Goal: Task Accomplishment & Management: Manage account settings

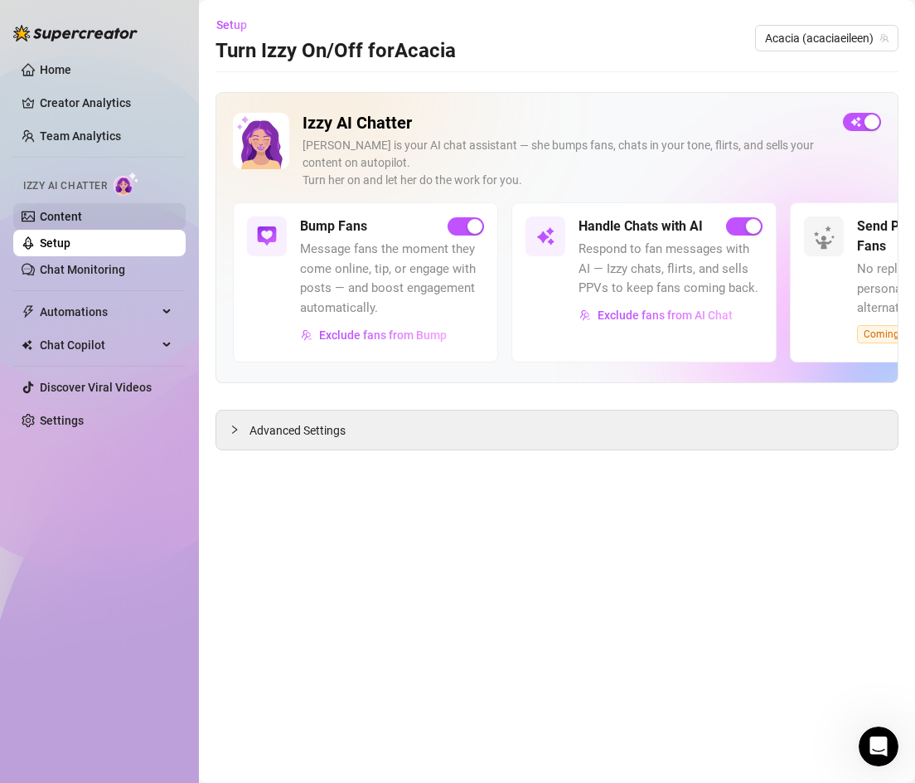
click at [60, 221] on link "Content" at bounding box center [61, 216] width 42 height 13
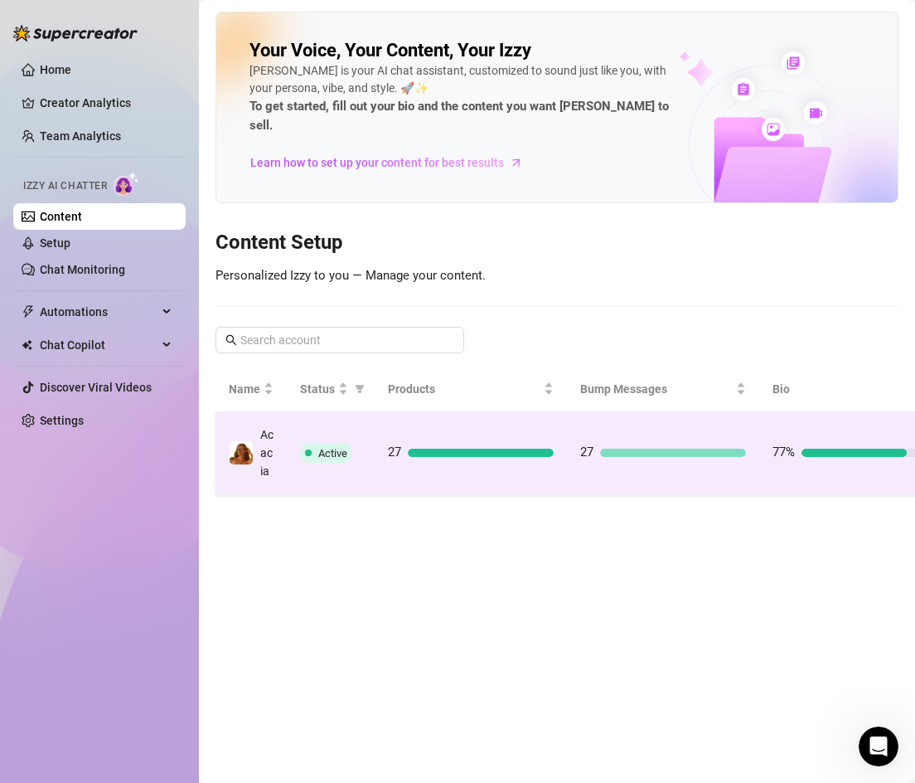
click at [466, 428] on td "27" at bounding box center [471, 453] width 192 height 82
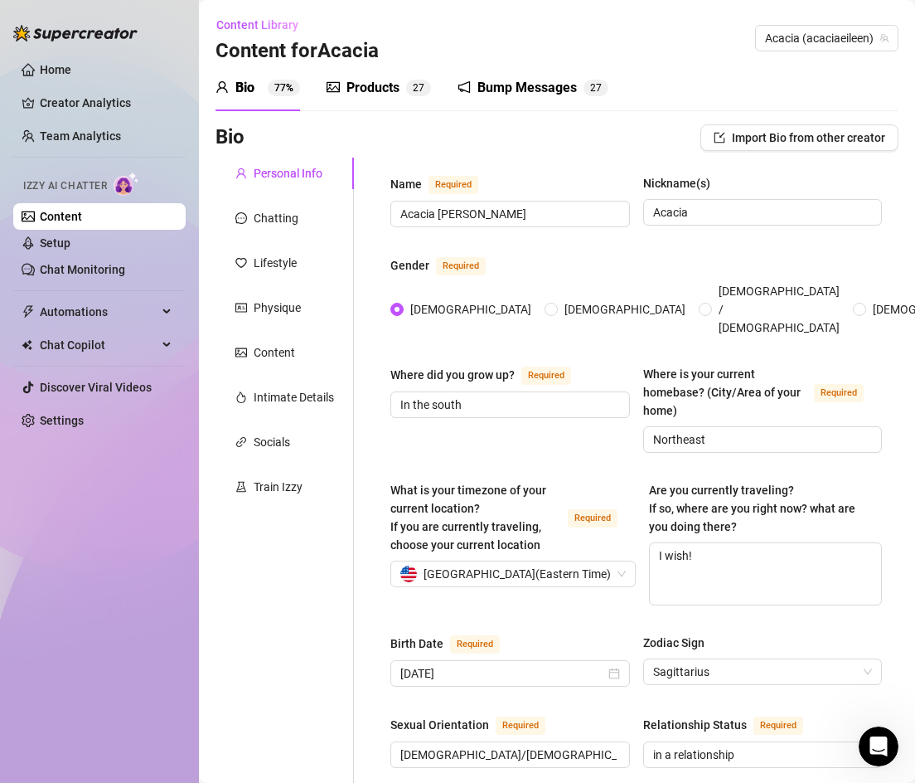
click at [362, 69] on div "Products 2 7" at bounding box center [379, 88] width 104 height 46
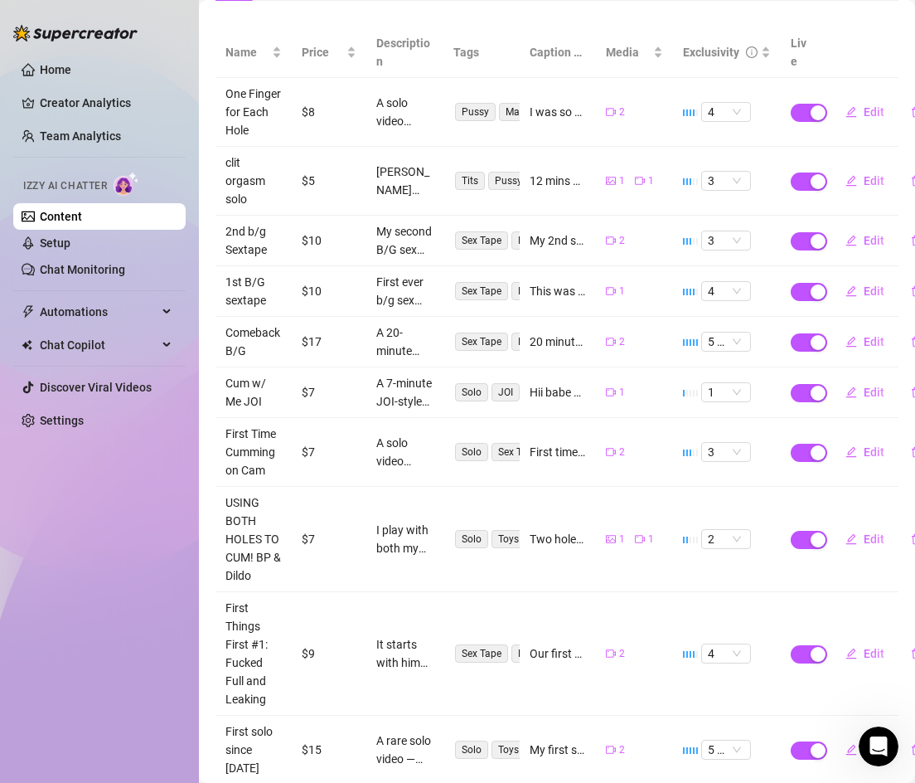
scroll to position [301, 0]
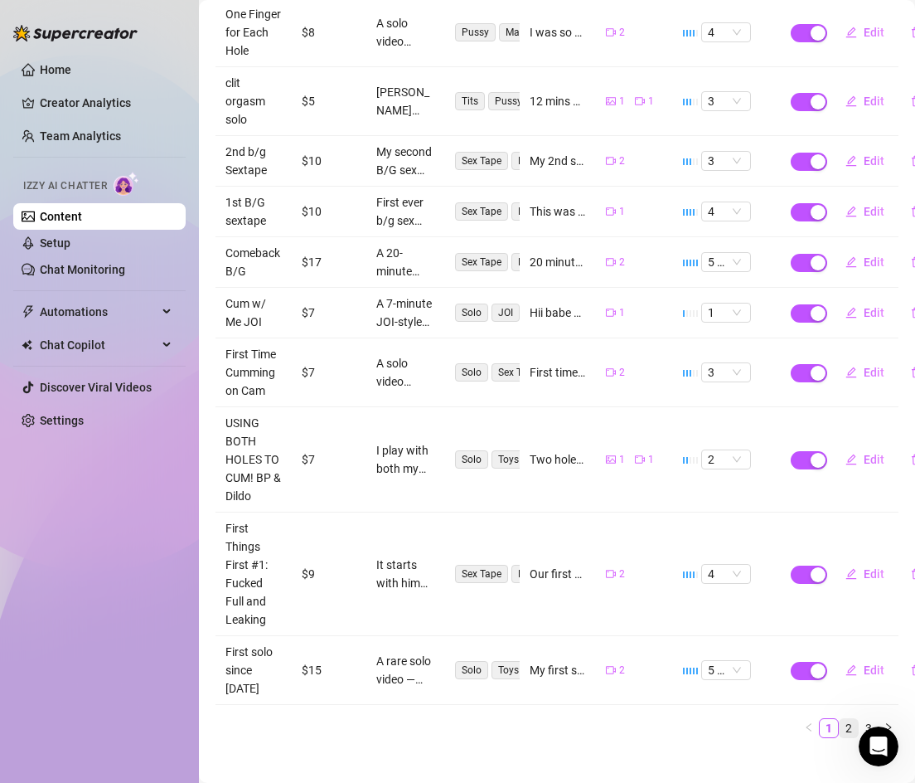
click at [842, 719] on link "2" at bounding box center [849, 728] width 18 height 18
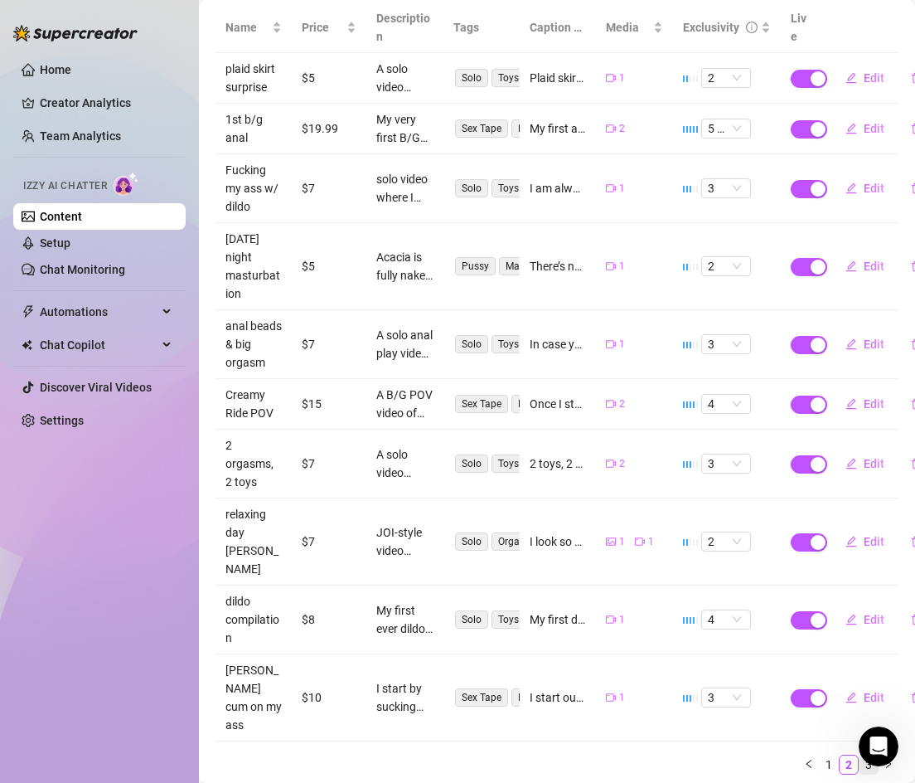
click at [871, 755] on link "3" at bounding box center [869, 764] width 18 height 18
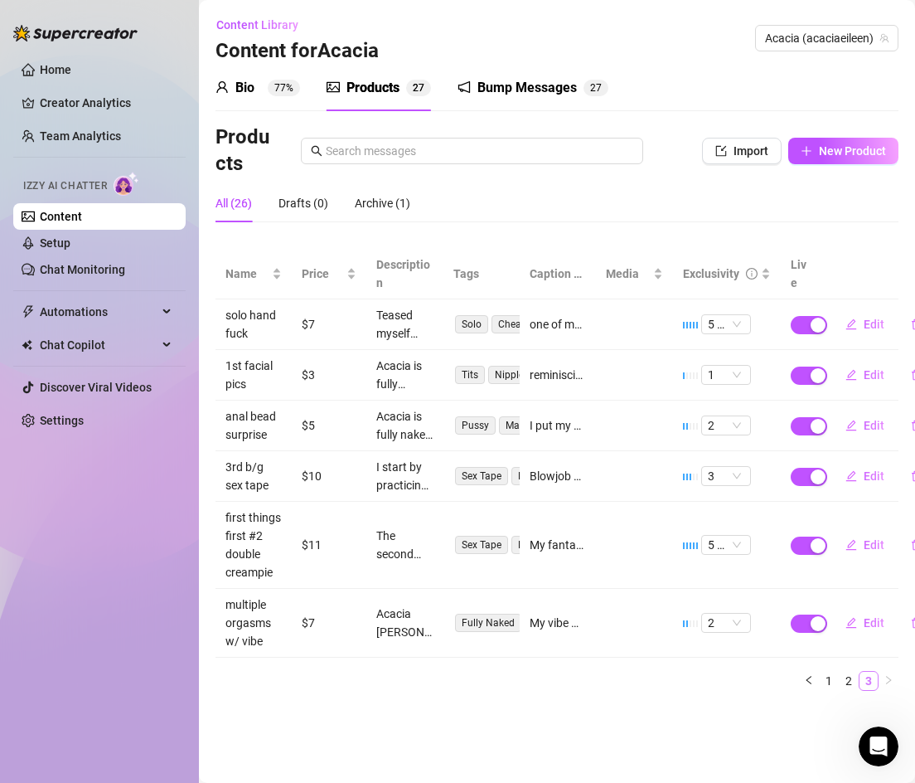
scroll to position [0, 0]
click at [824, 674] on link "1" at bounding box center [829, 681] width 18 height 18
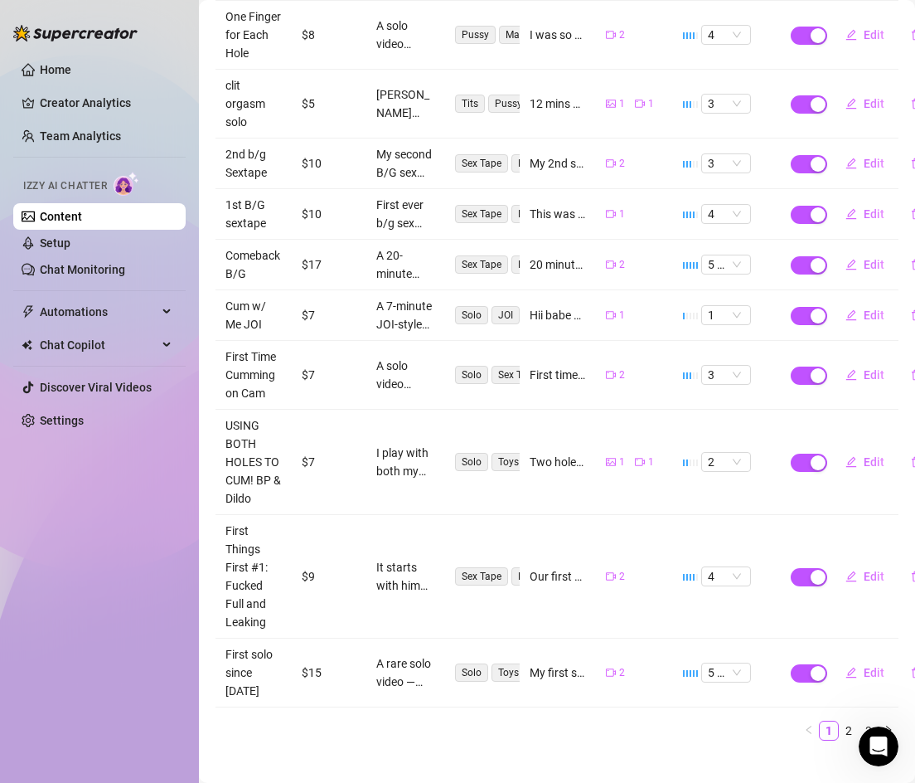
scroll to position [301, 0]
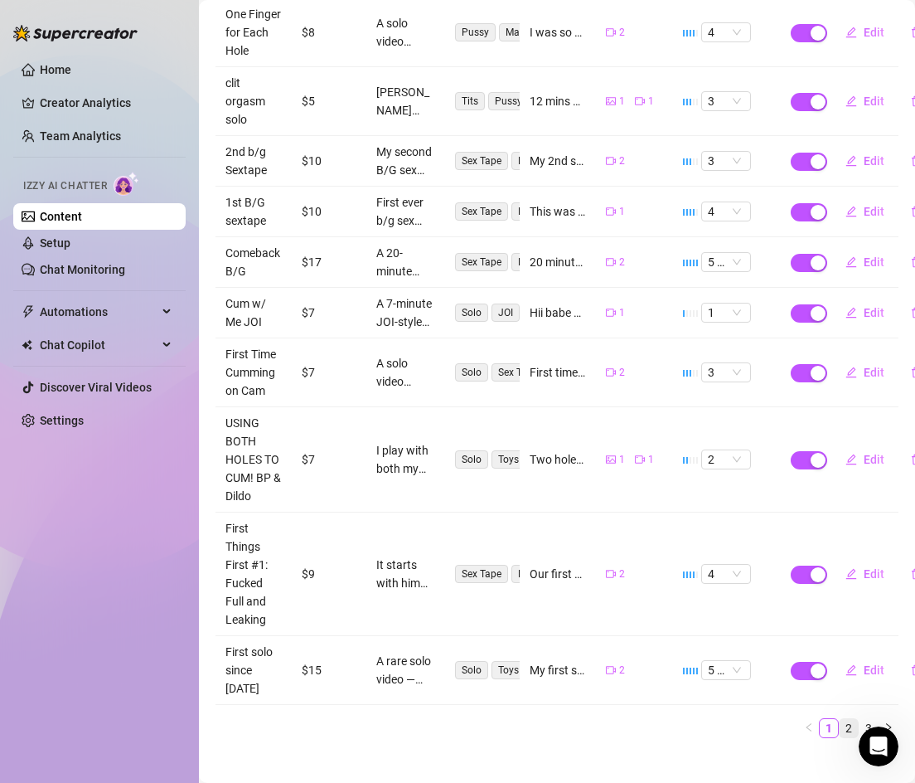
click at [851, 719] on link "2" at bounding box center [849, 728] width 18 height 18
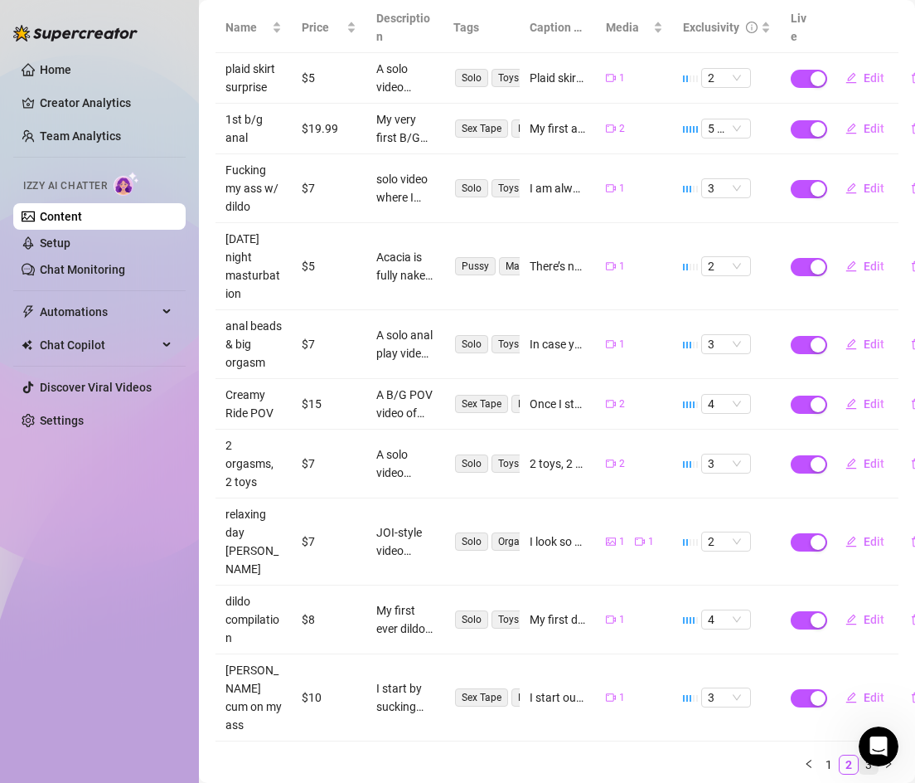
click at [868, 755] on link "3" at bounding box center [869, 764] width 18 height 18
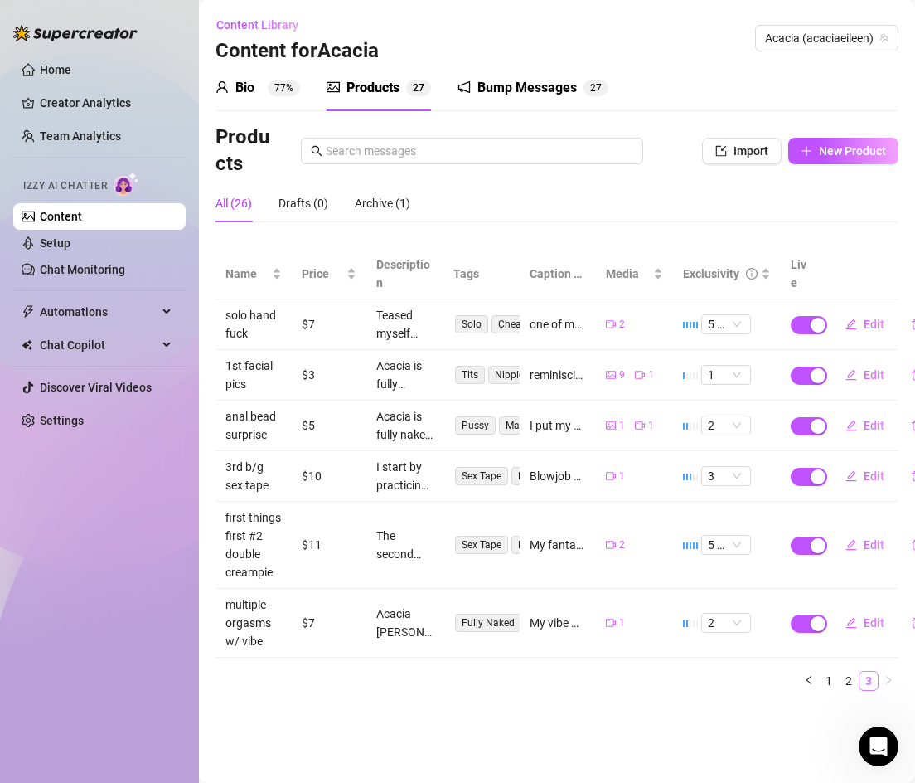
scroll to position [0, 0]
click at [850, 677] on link "2" at bounding box center [849, 681] width 18 height 18
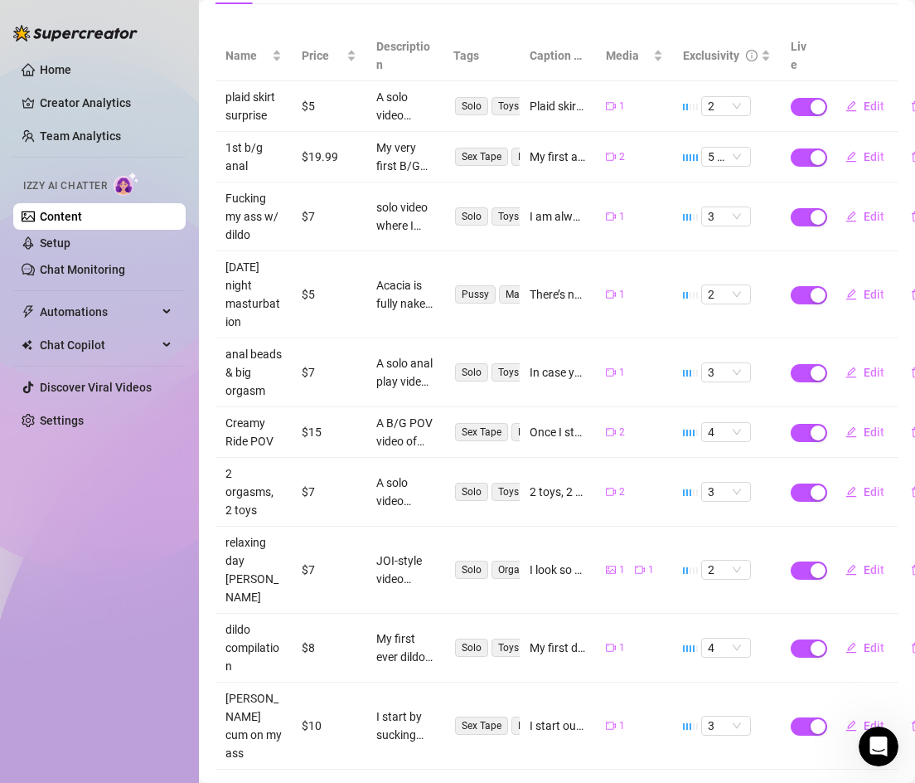
scroll to position [246, 0]
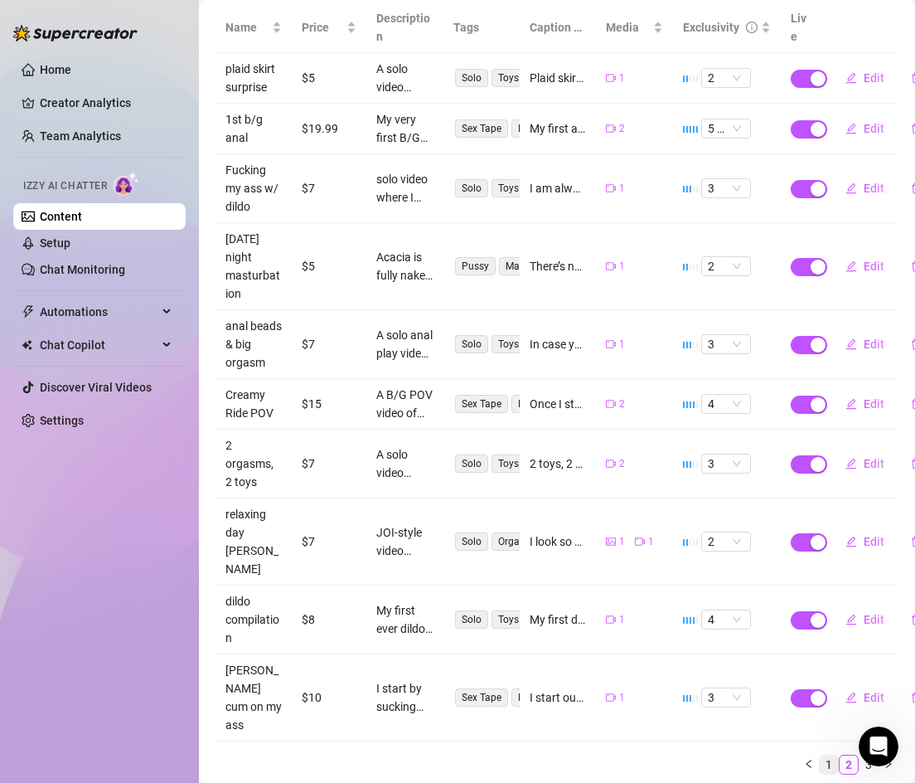
click at [830, 755] on link "1" at bounding box center [829, 764] width 18 height 18
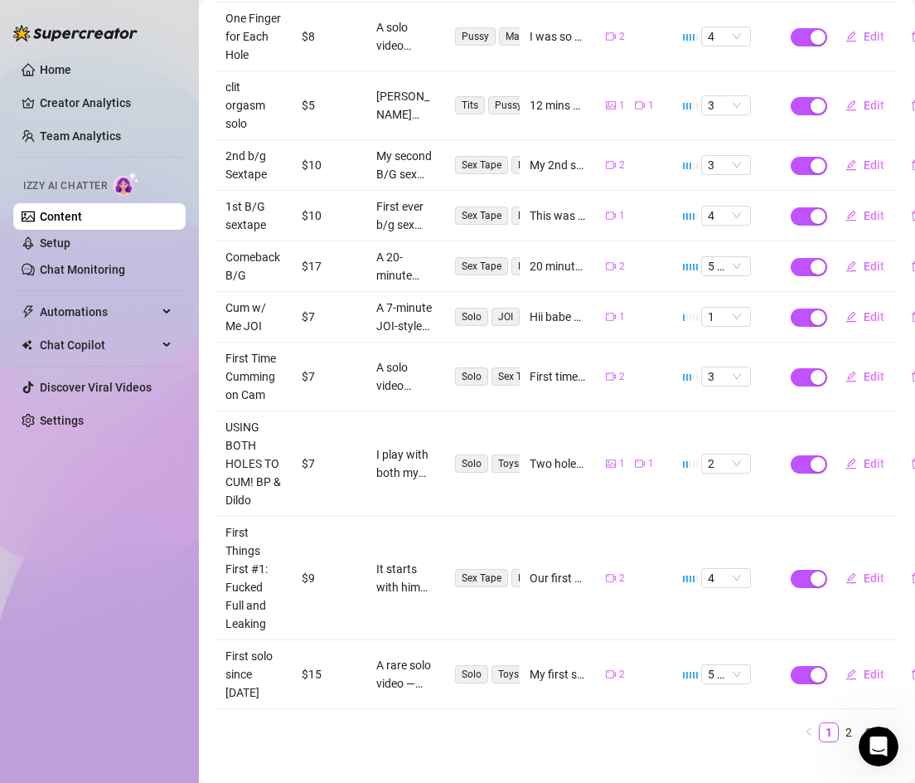
scroll to position [301, 0]
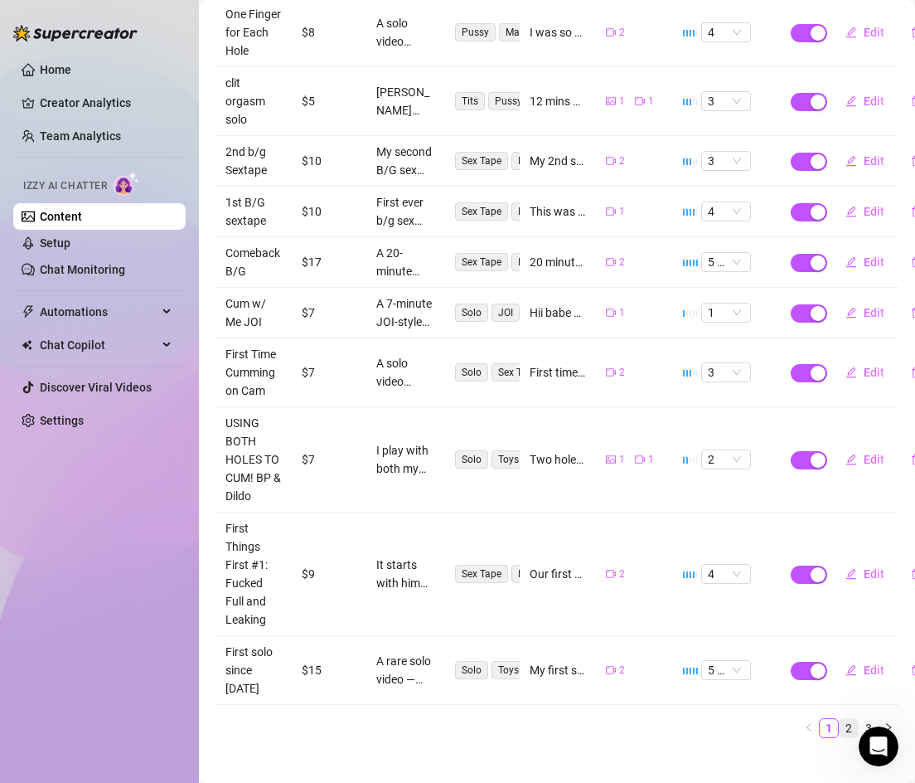
click at [851, 719] on link "2" at bounding box center [849, 728] width 18 height 18
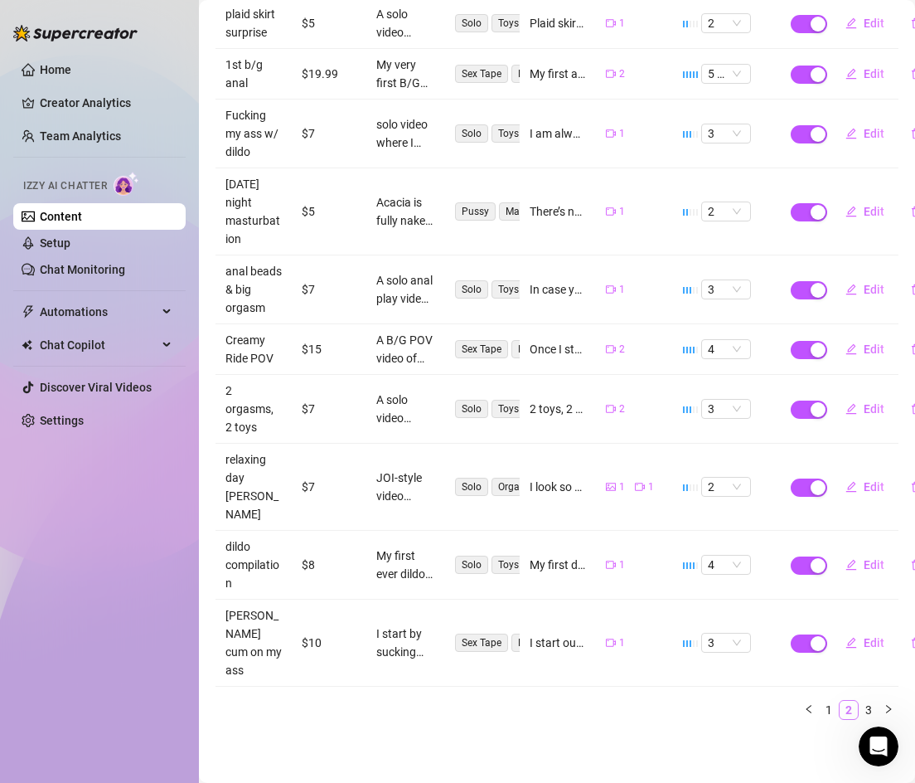
scroll to position [246, 0]
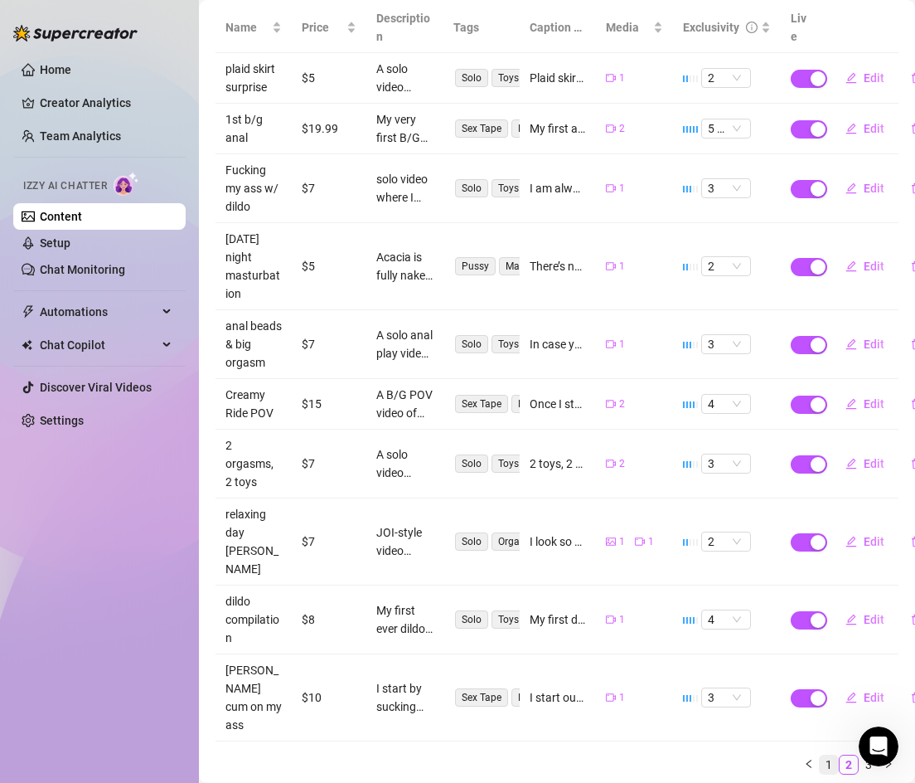
click at [830, 755] on link "1" at bounding box center [829, 764] width 18 height 18
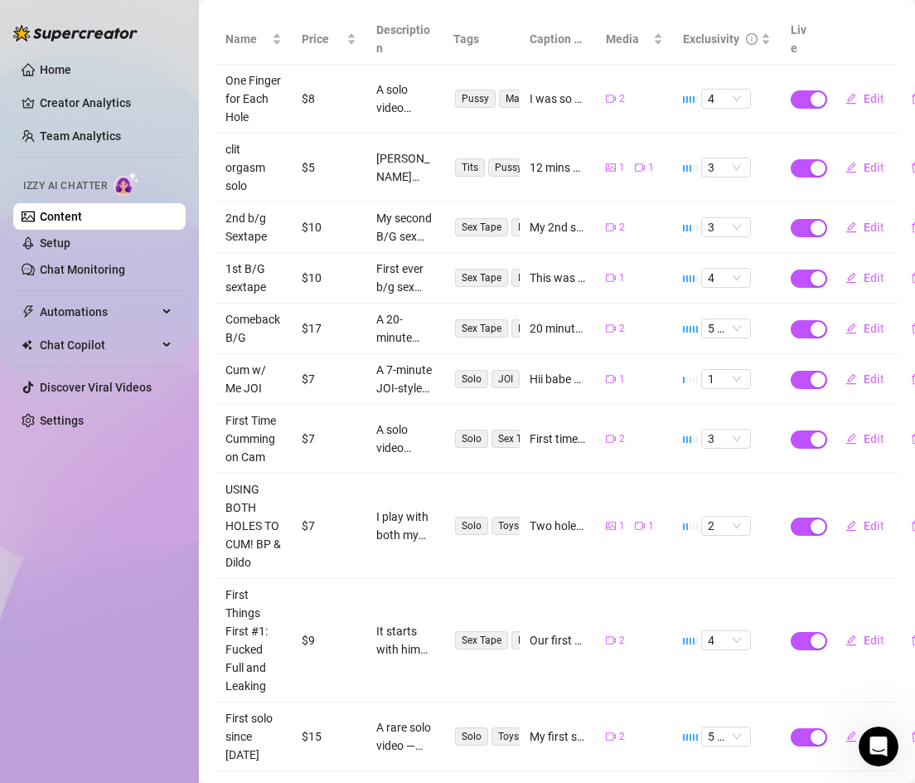
scroll to position [301, 0]
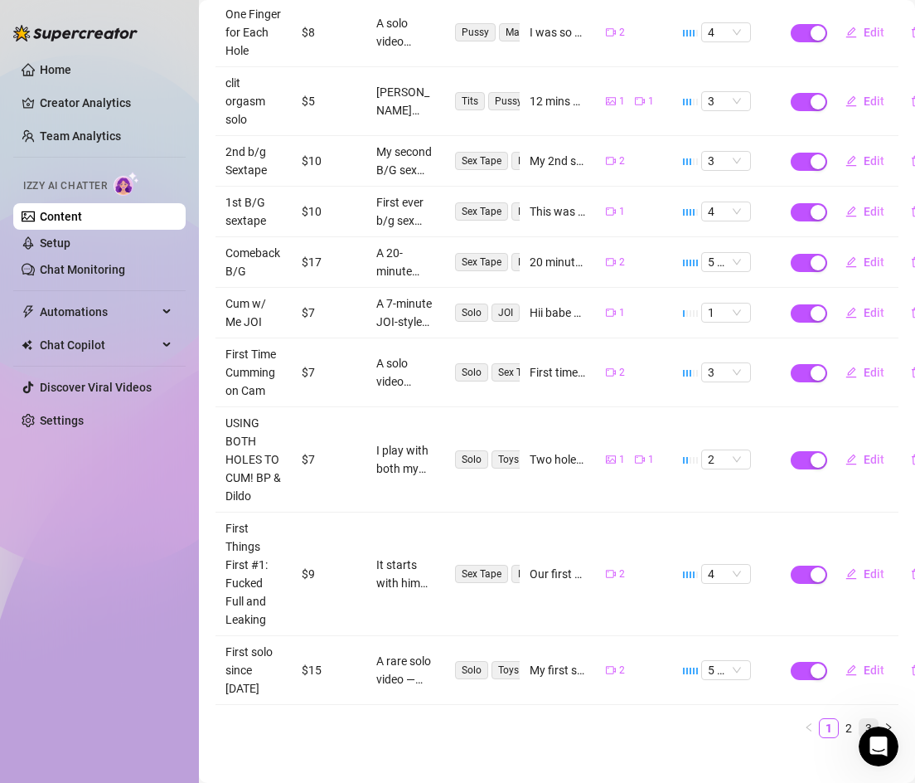
click at [872, 719] on link "3" at bounding box center [869, 728] width 18 height 18
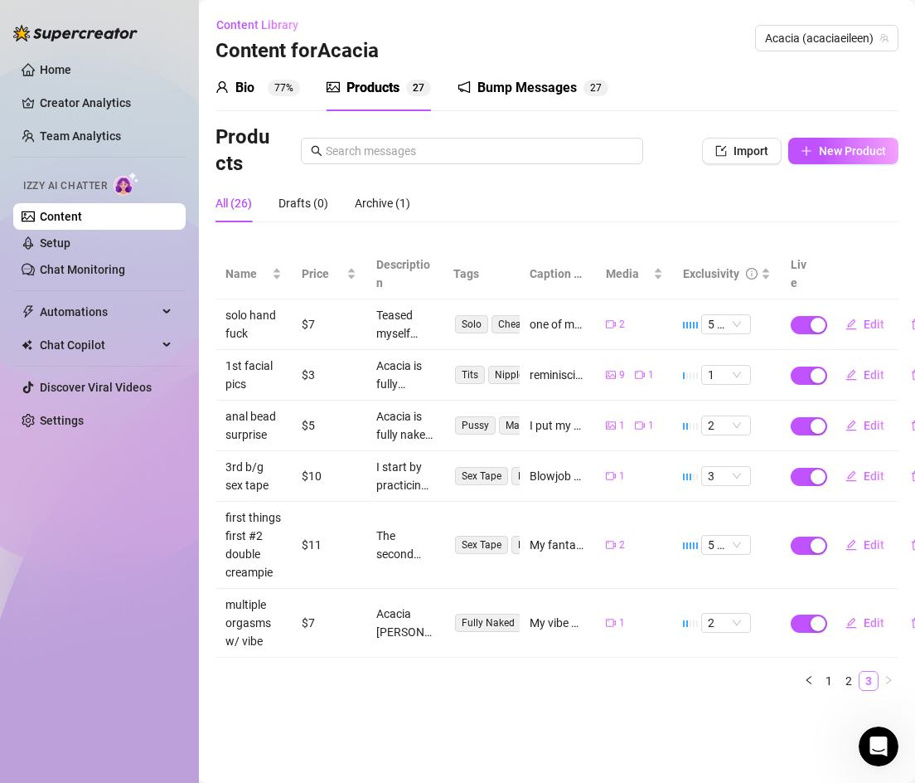
scroll to position [0, 0]
click at [852, 683] on link "2" at bounding box center [849, 681] width 18 height 18
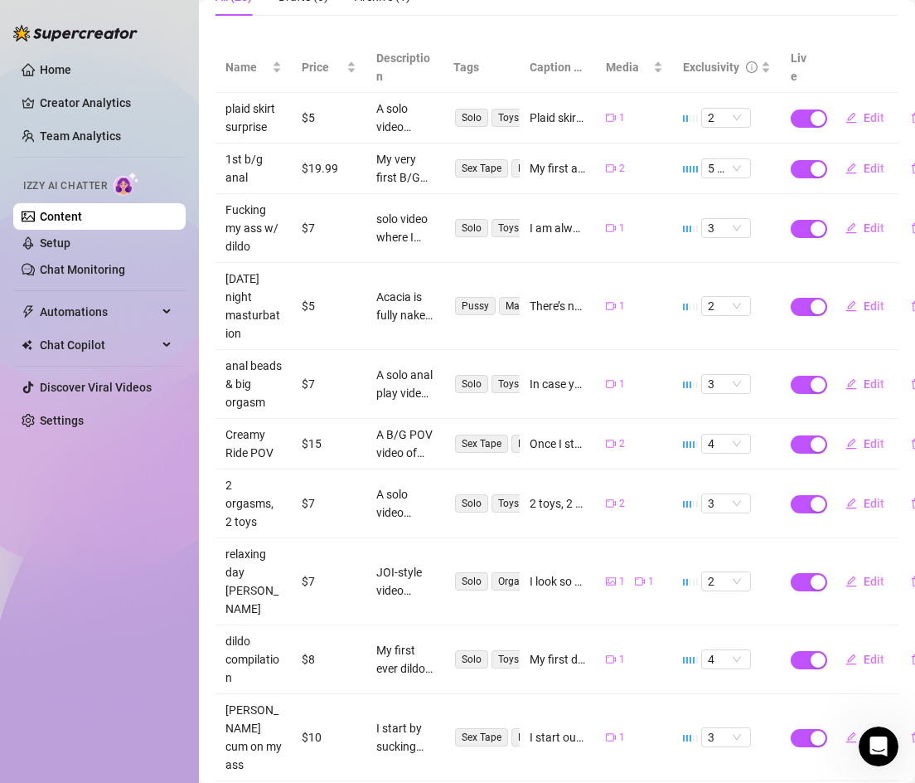
scroll to position [246, 0]
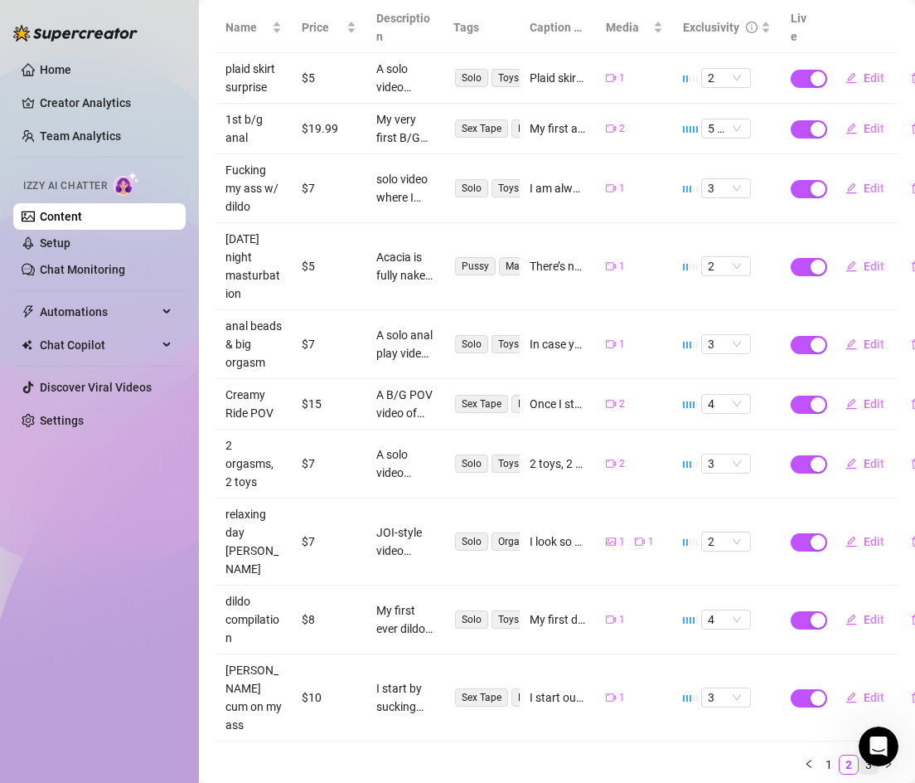
click at [864, 755] on link "3" at bounding box center [869, 764] width 18 height 18
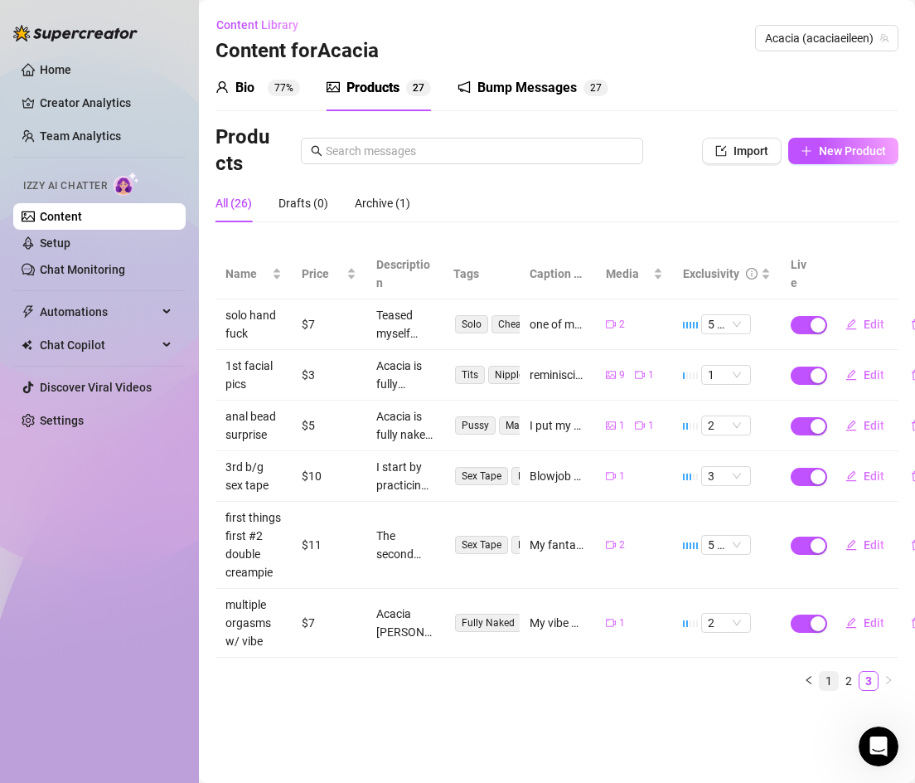
click at [832, 675] on link "1" at bounding box center [829, 681] width 18 height 18
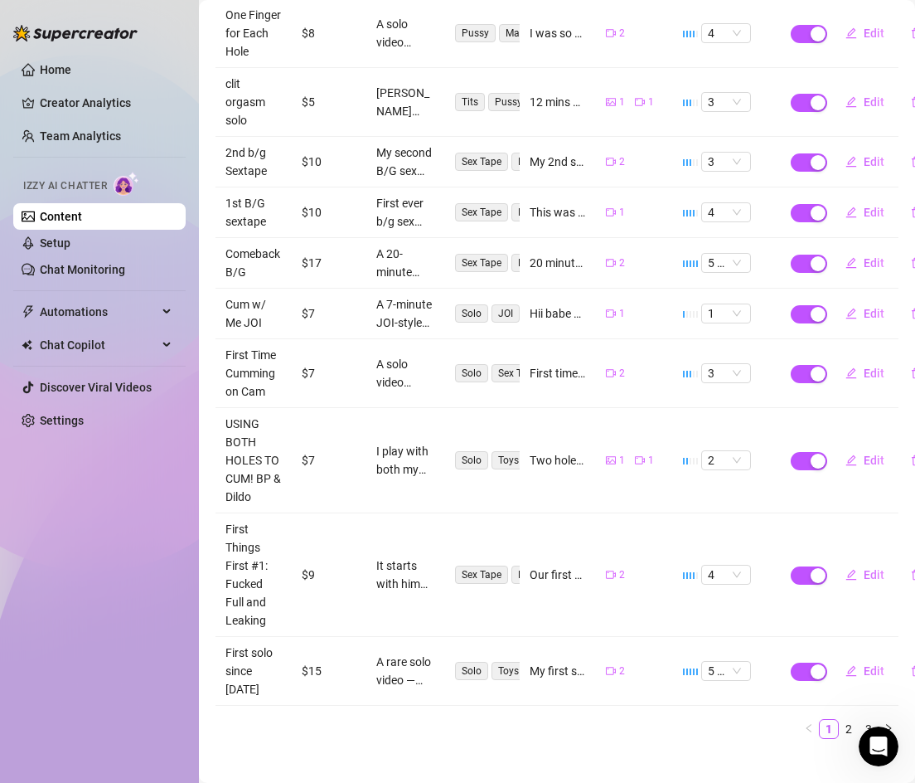
scroll to position [301, 0]
click at [850, 719] on link "2" at bounding box center [849, 728] width 18 height 18
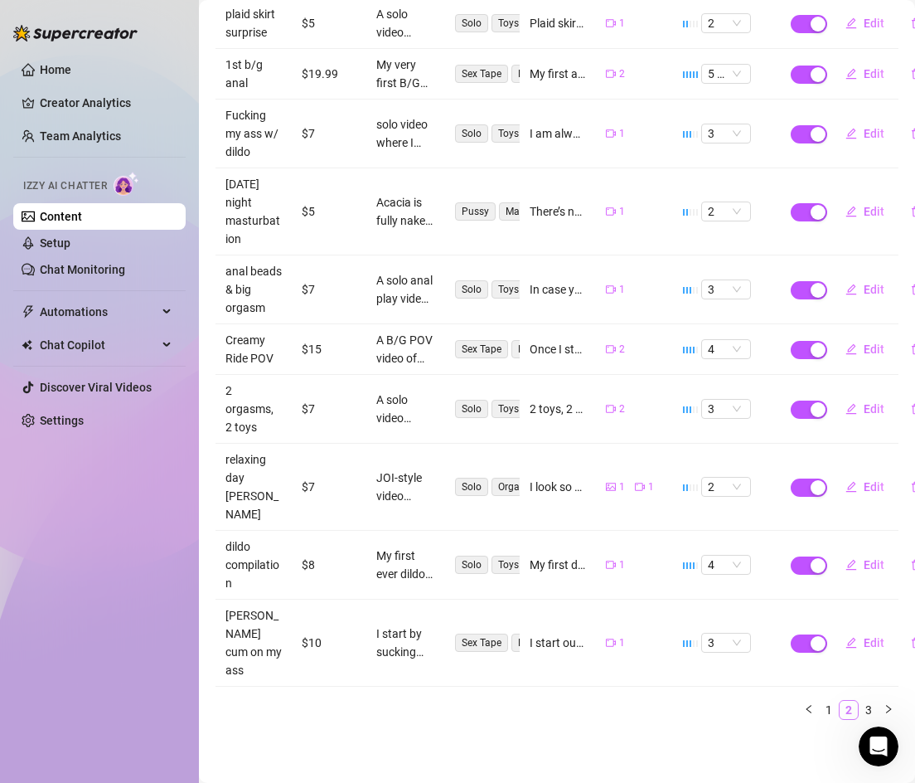
scroll to position [246, 0]
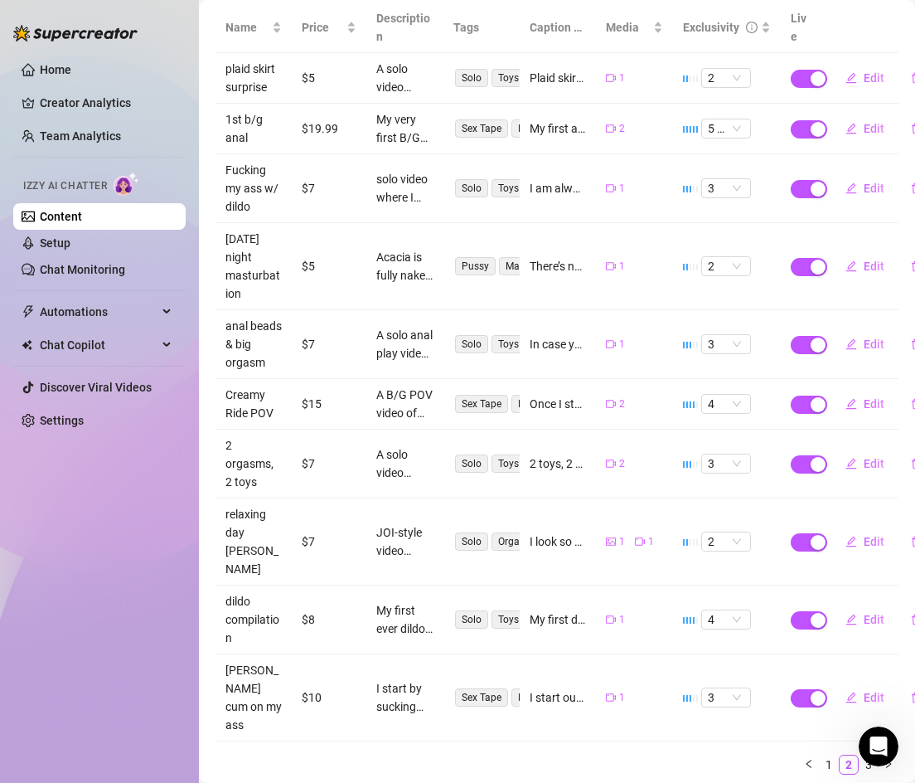
click at [866, 697] on div "Name Price Description Tags Caption Example Media Exclusivity Live plaid skirt …" at bounding box center [557, 388] width 683 height 772
click at [866, 755] on link "3" at bounding box center [869, 764] width 18 height 18
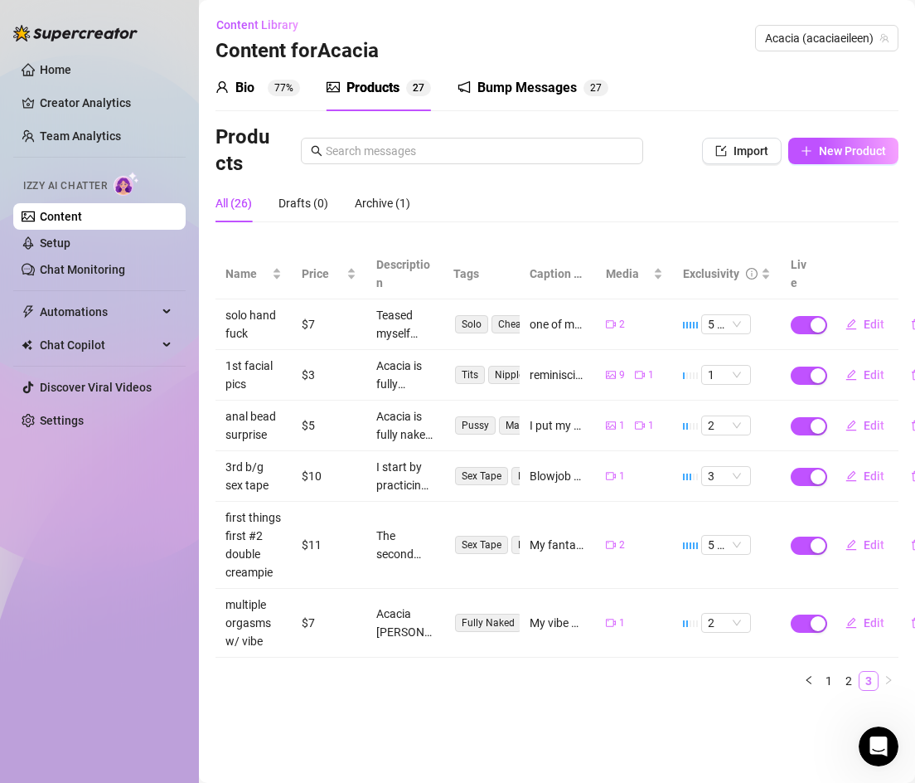
scroll to position [0, 0]
click at [847, 676] on link "2" at bounding box center [849, 681] width 18 height 18
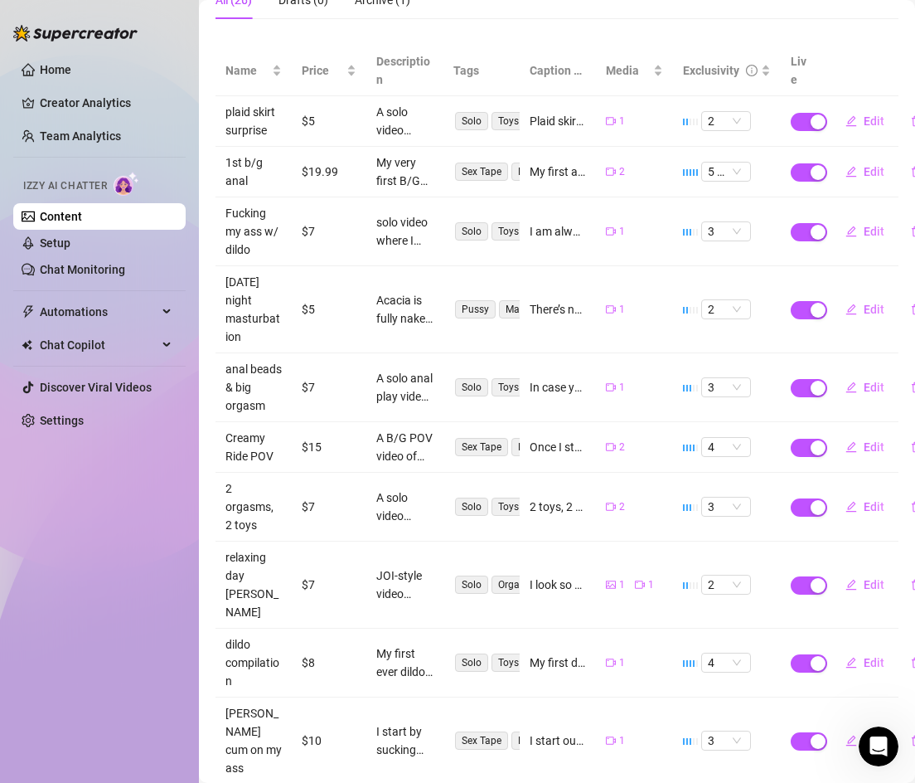
scroll to position [223, 0]
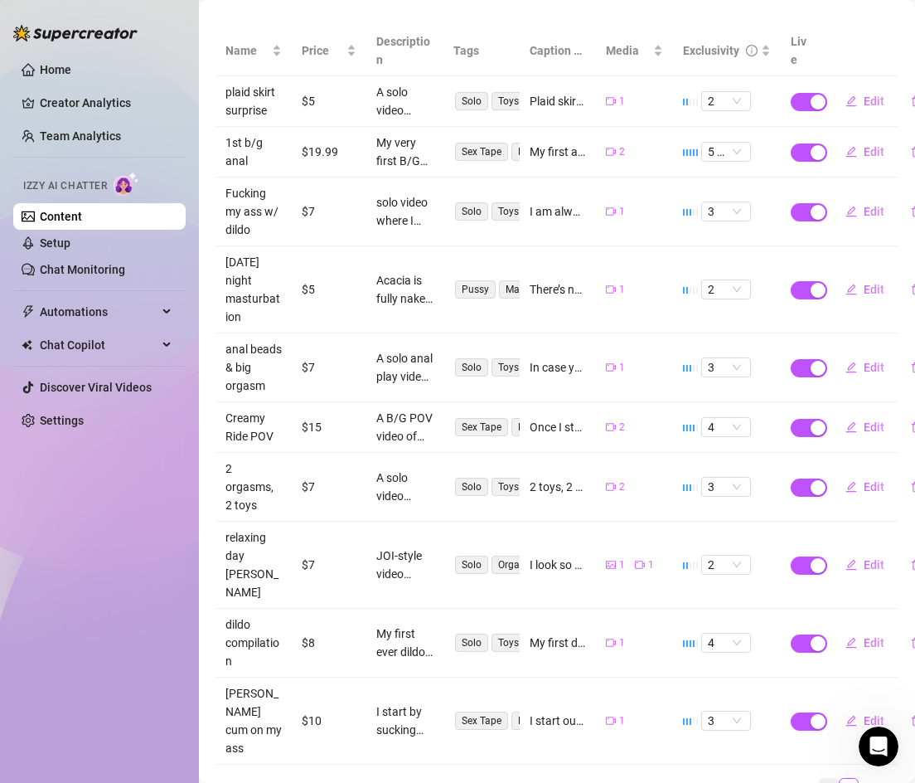
click at [831, 778] on link "1" at bounding box center [829, 787] width 18 height 18
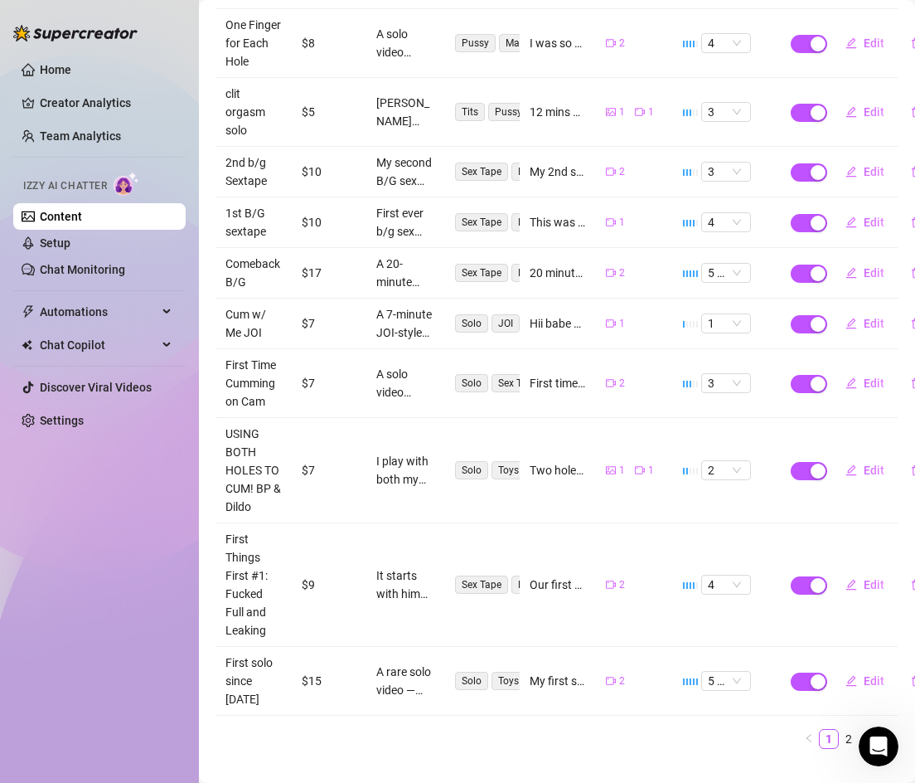
scroll to position [301, 0]
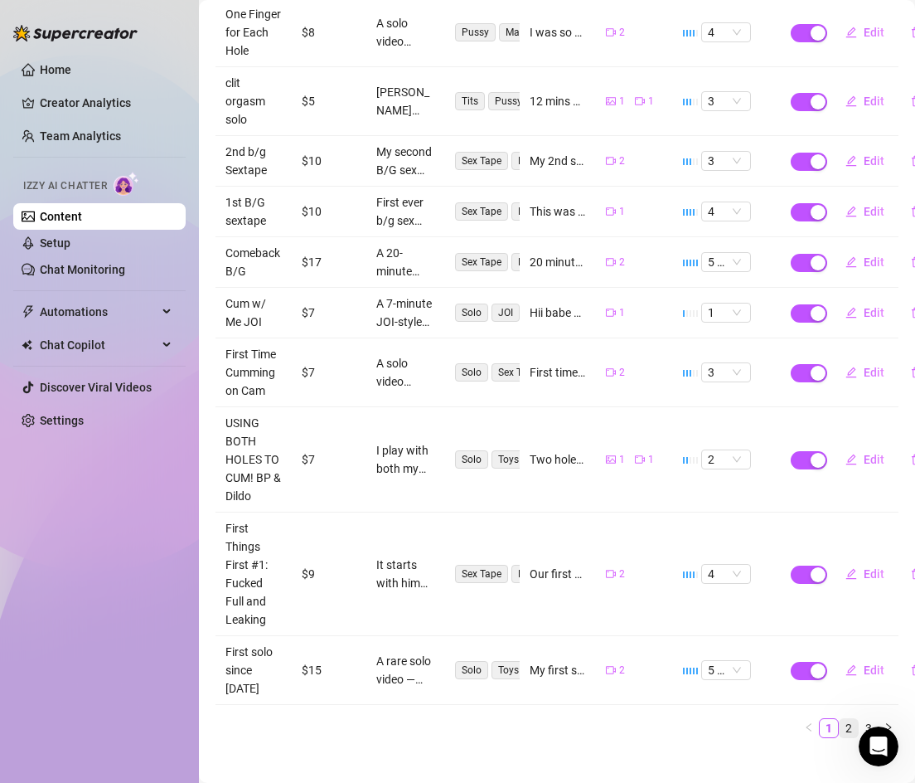
click at [847, 719] on link "2" at bounding box center [849, 728] width 18 height 18
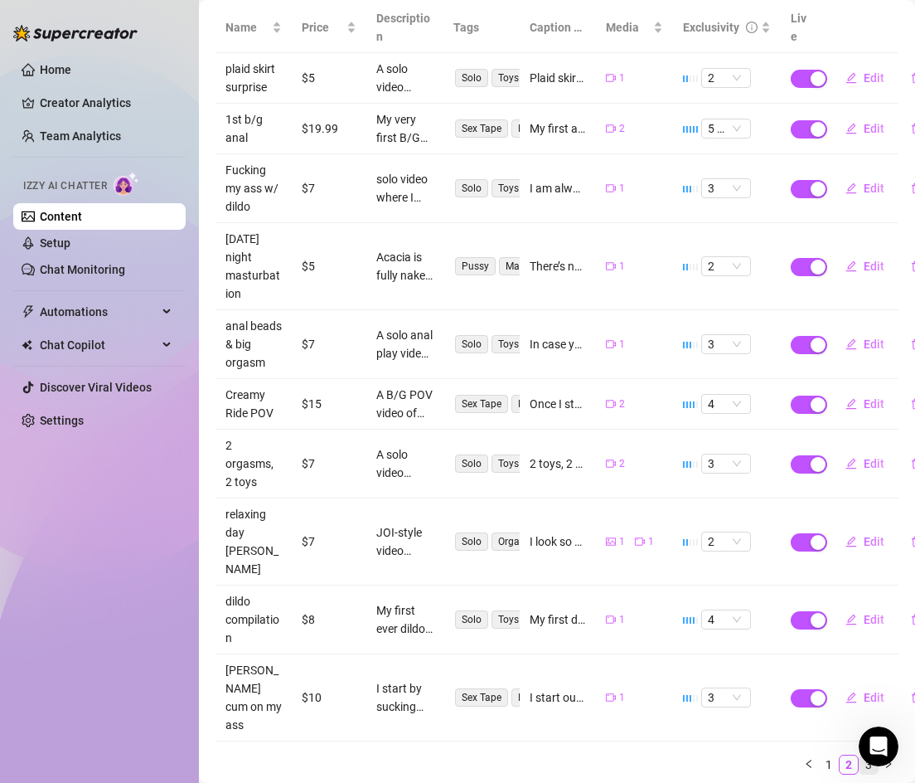
click at [869, 755] on link "3" at bounding box center [869, 764] width 18 height 18
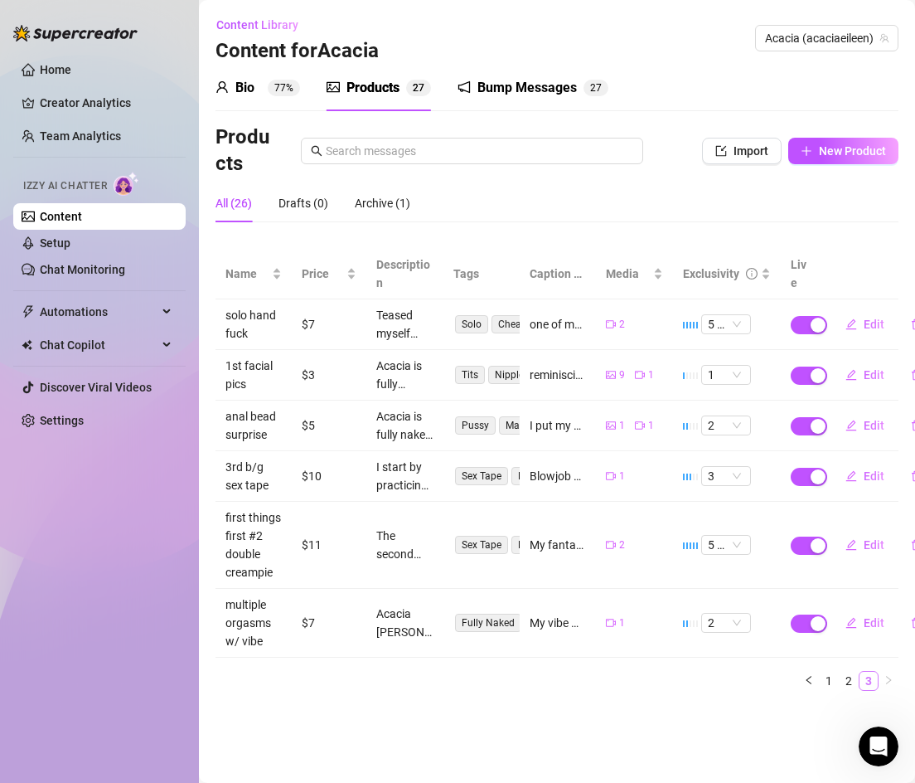
scroll to position [0, 0]
click at [869, 705] on main "Content Library Content for Acacia Acacia (acaciaeileen) Bio 77% Products 2 7 B…" at bounding box center [557, 391] width 716 height 783
